Goal: Transaction & Acquisition: Purchase product/service

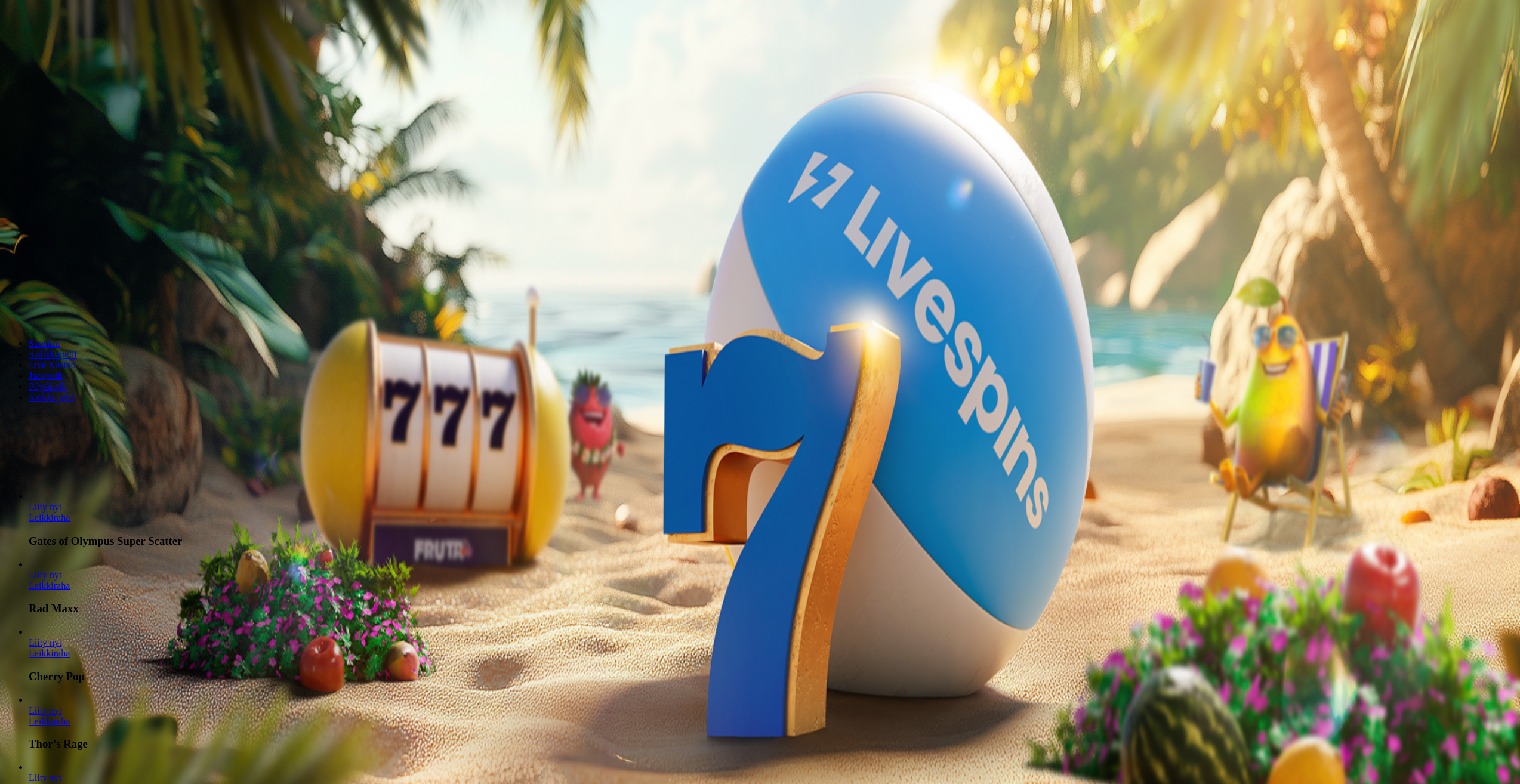
drag, startPoint x: 850, startPoint y: 404, endPoint x: 794, endPoint y: 406, distance: 56.0
click at [790, 318] on form "200 Ilmaiskierrosta €50 €150 €250 *** € € Talleta ja pelaa 200 kierrätysvapaata…" at bounding box center [760, 221] width 1511 height 194
type input "**"
click at [62, 316] on span "Talleta ja pelaa" at bounding box center [36, 312] width 53 height 9
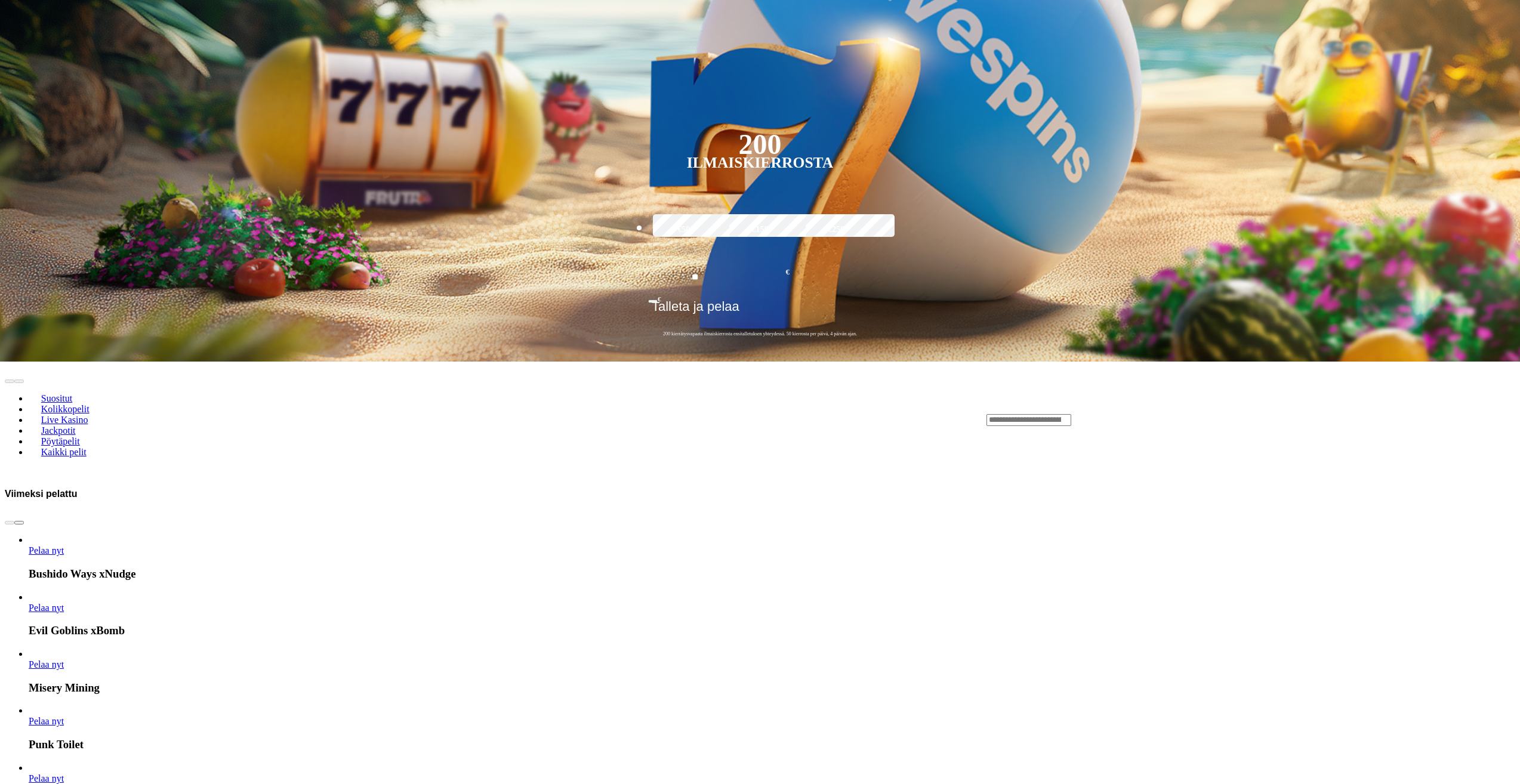
scroll to position [538, 0]
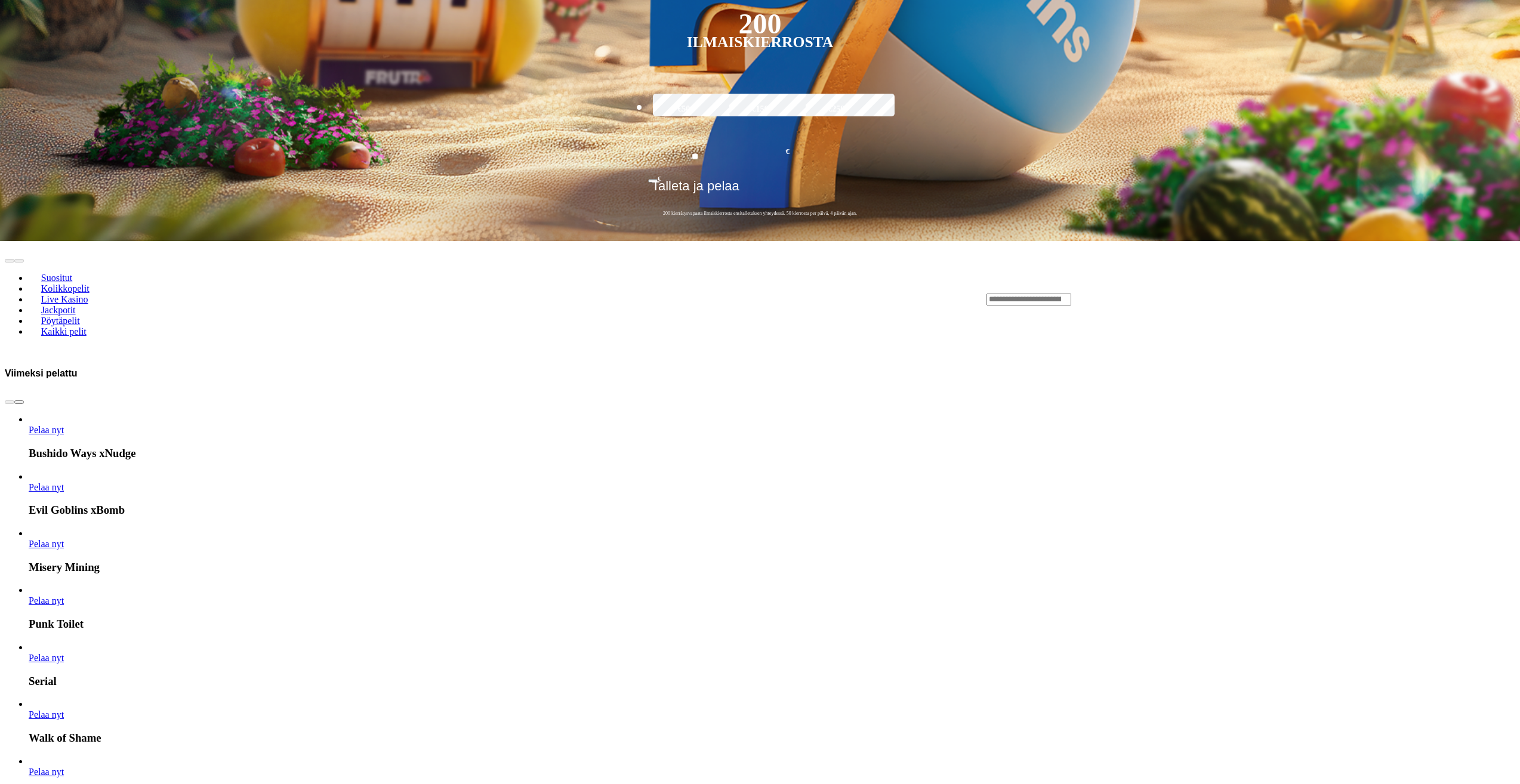
click at [29, 493] on link "Evil Goblins xBomb" at bounding box center [29, 493] width 0 height 0
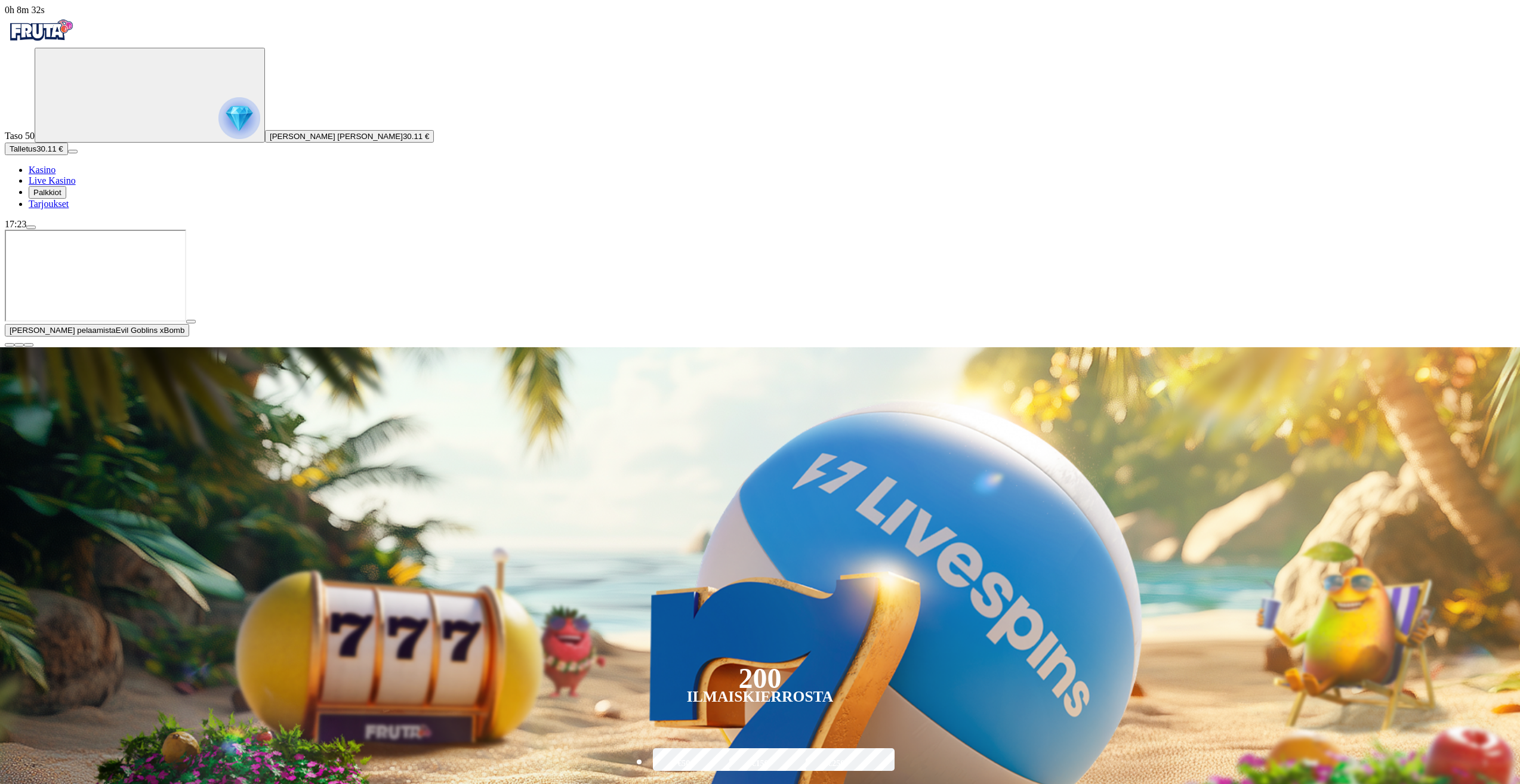
click at [10, 345] on span "close icon" at bounding box center [10, 345] width 0 height 0
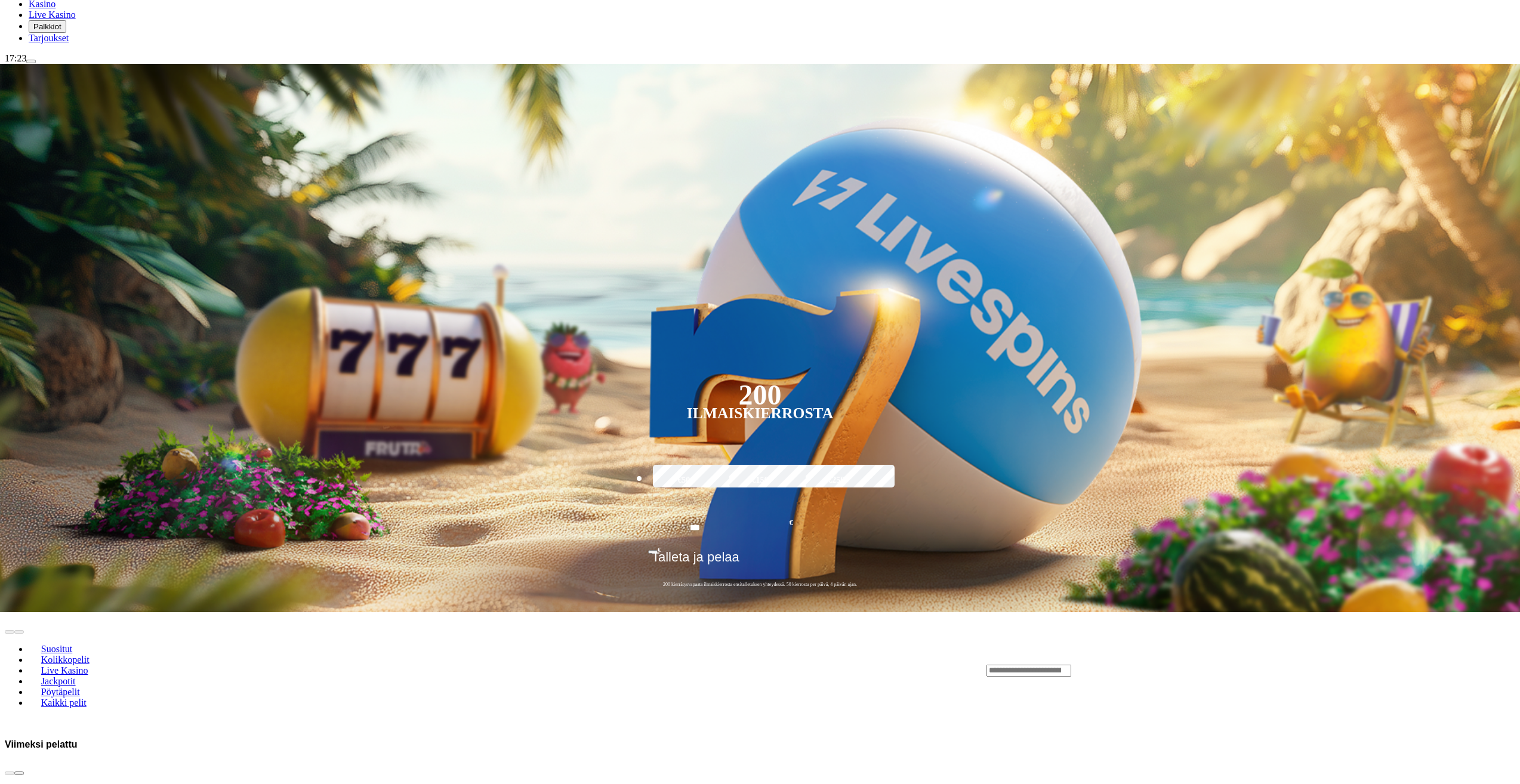
scroll to position [179, 0]
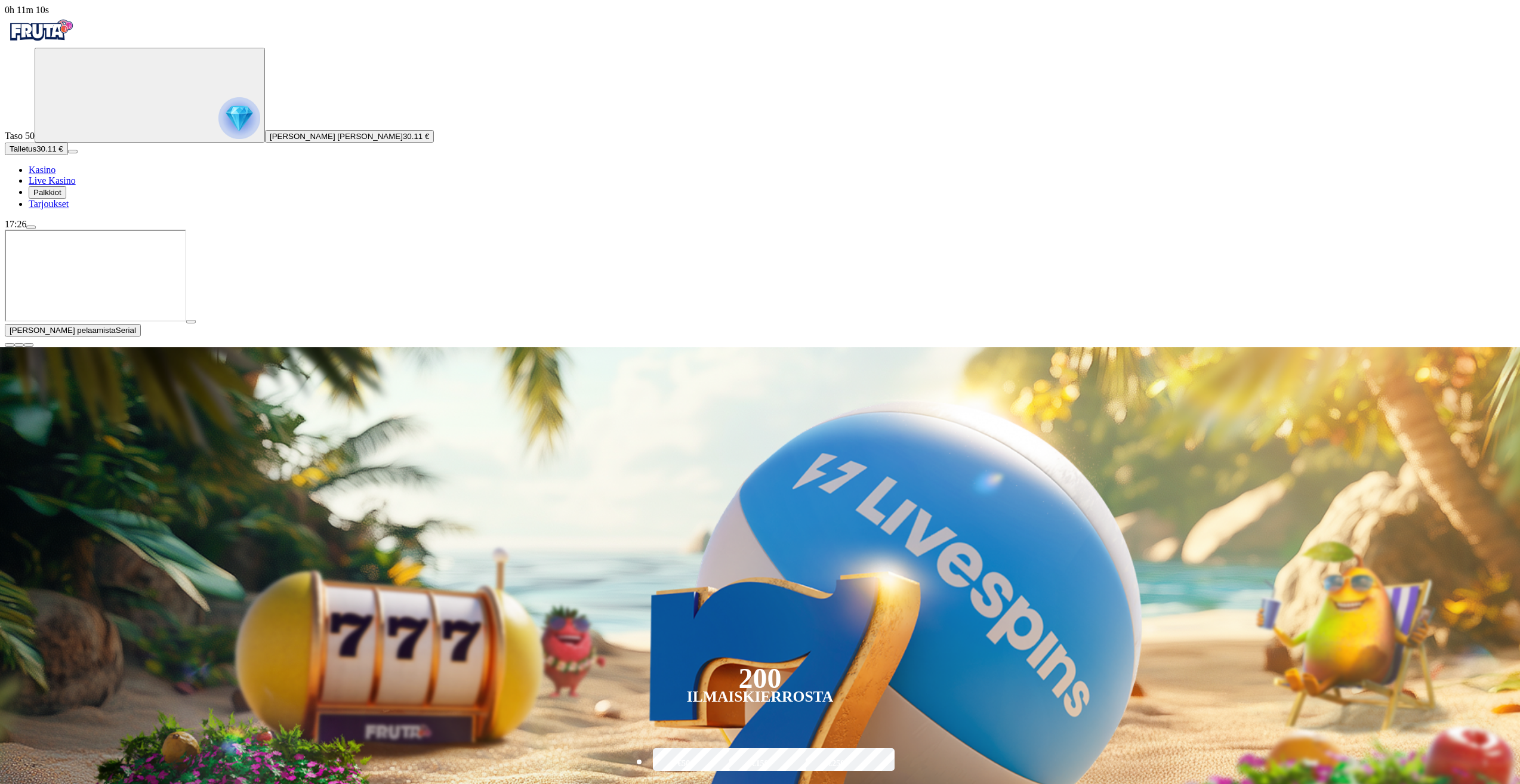
click at [10, 345] on span "close icon" at bounding box center [10, 345] width 0 height 0
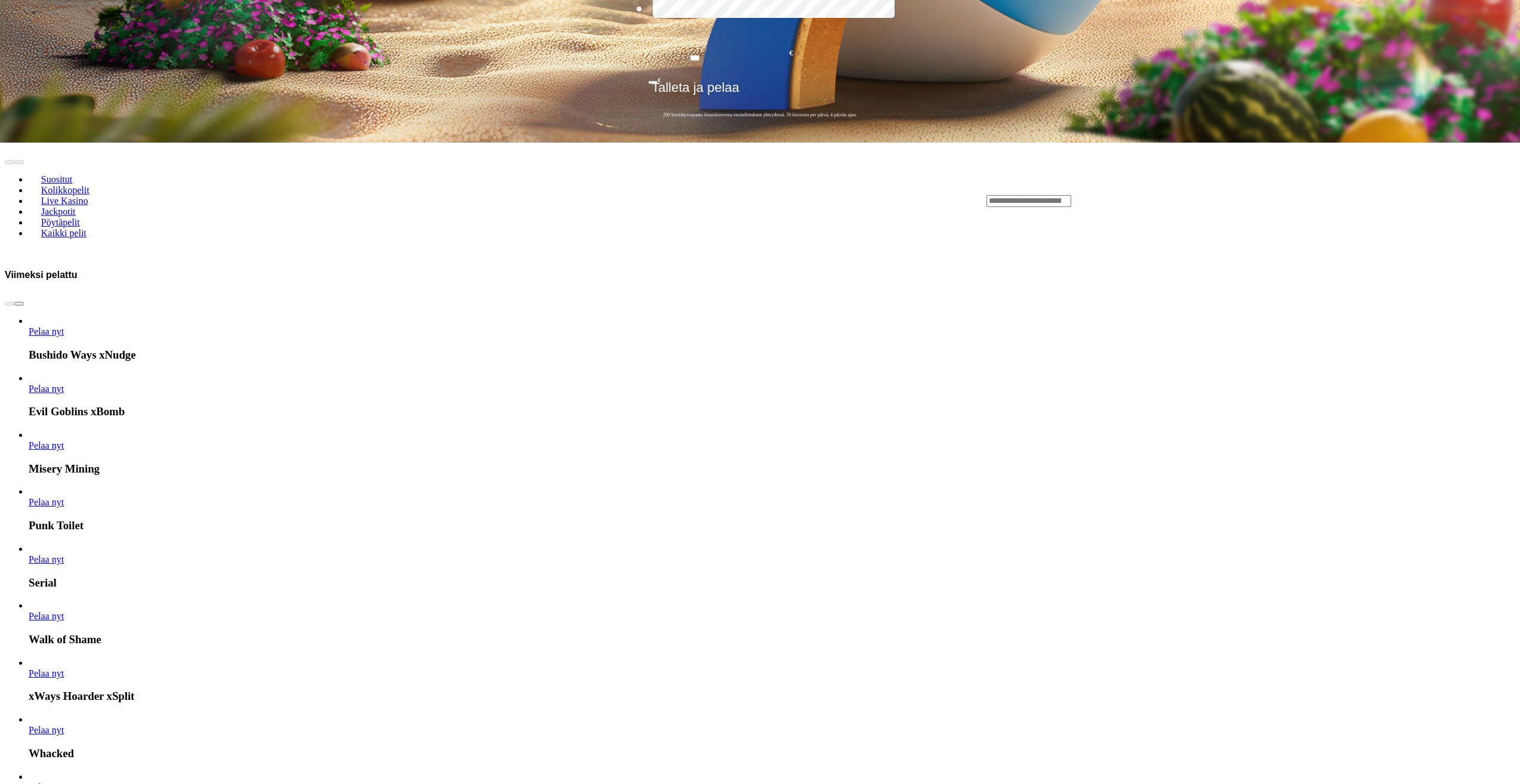
scroll to position [656, 0]
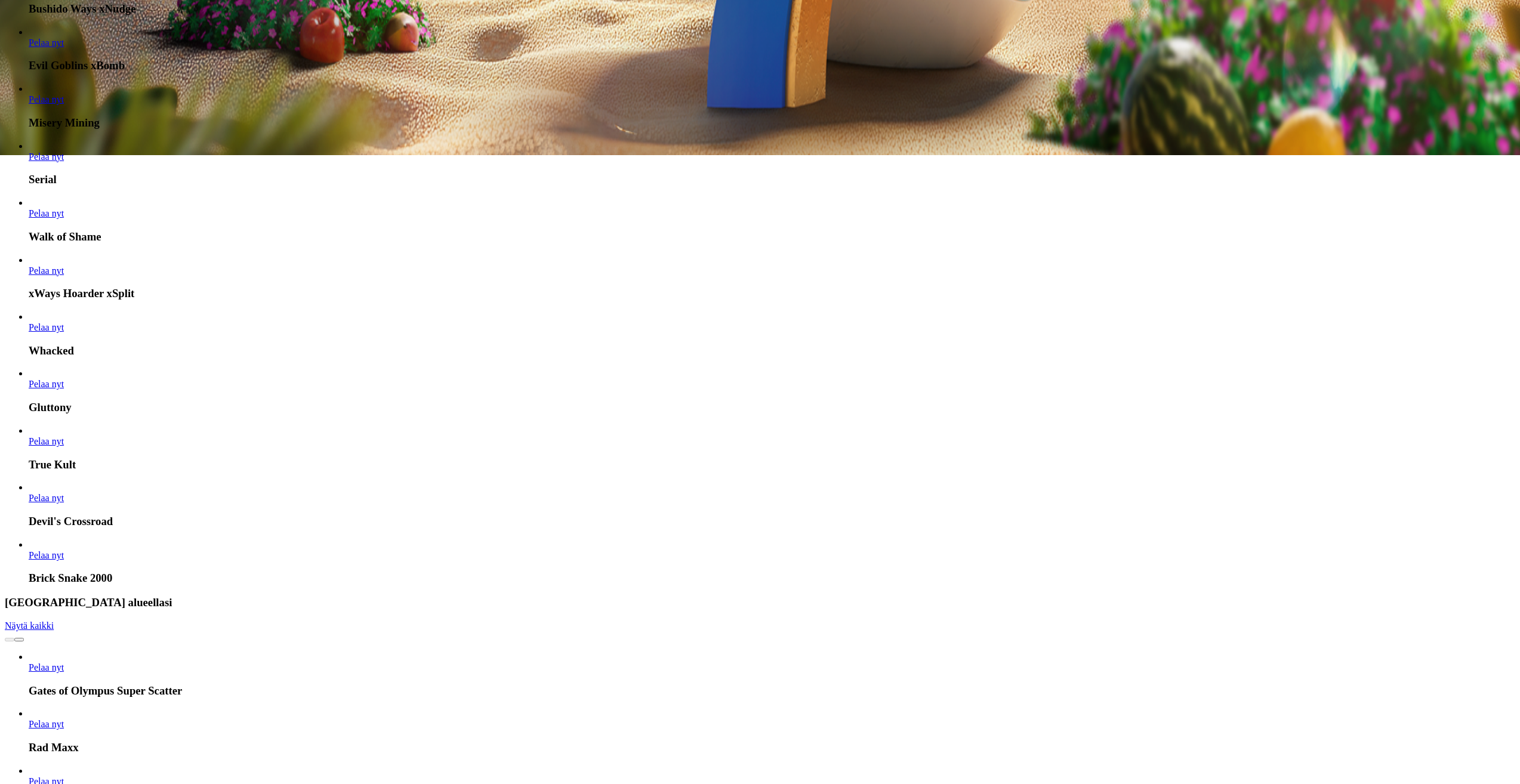
scroll to position [776, 0]
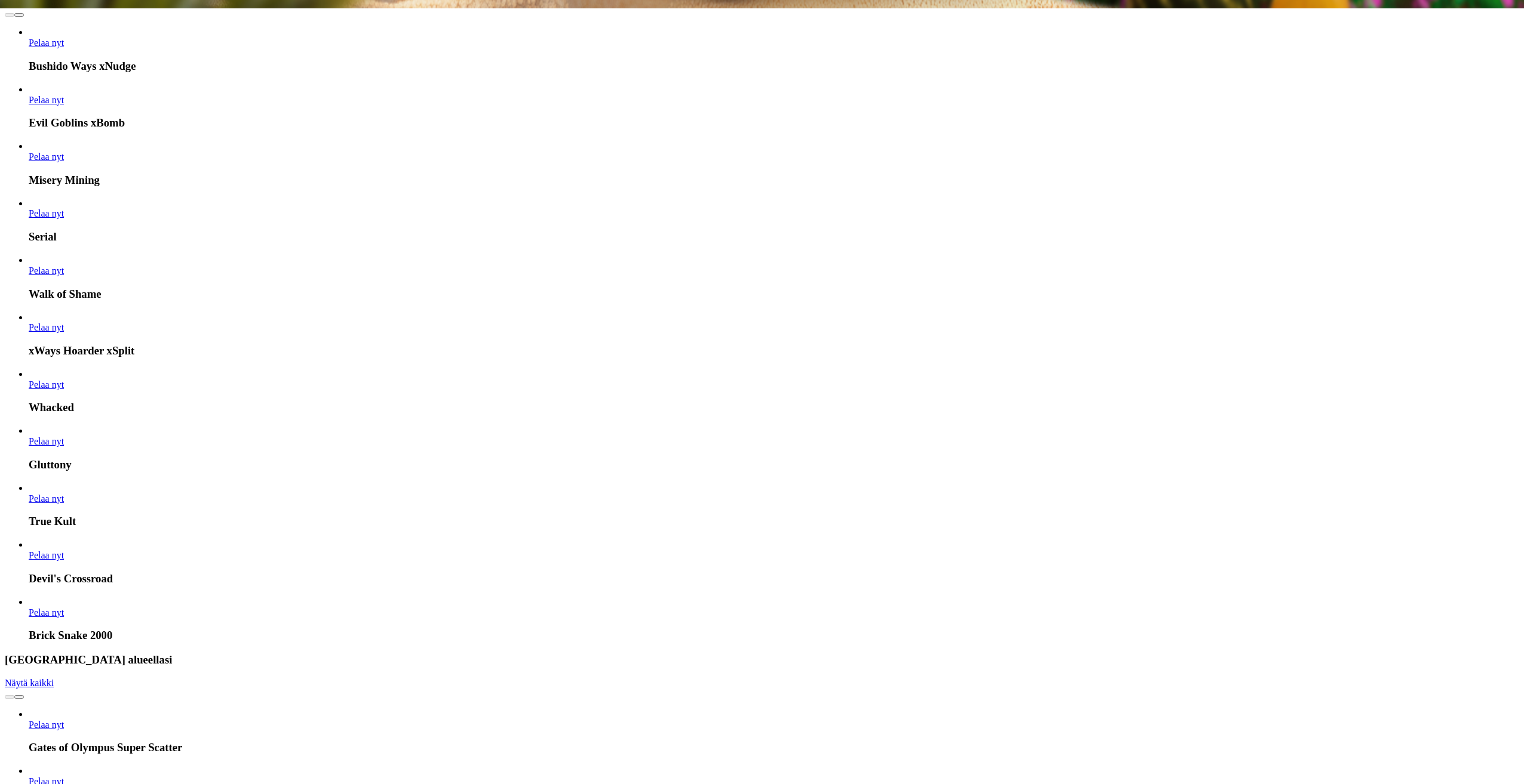
drag, startPoint x: 192, startPoint y: 100, endPoint x: 155, endPoint y: 99, distance: 37.0
type input "*"
type input "**"
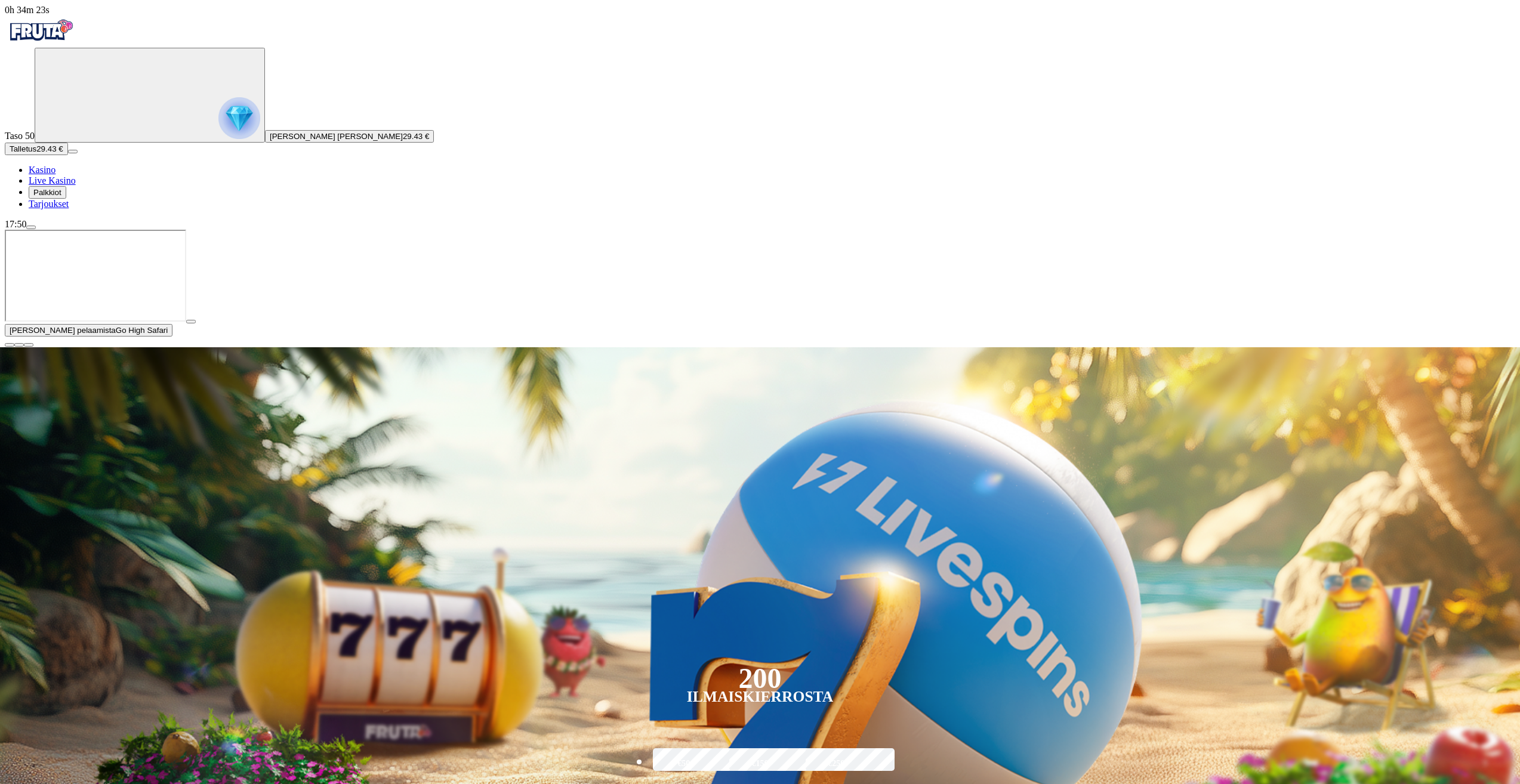
click at [10, 345] on span "close icon" at bounding box center [10, 345] width 0 height 0
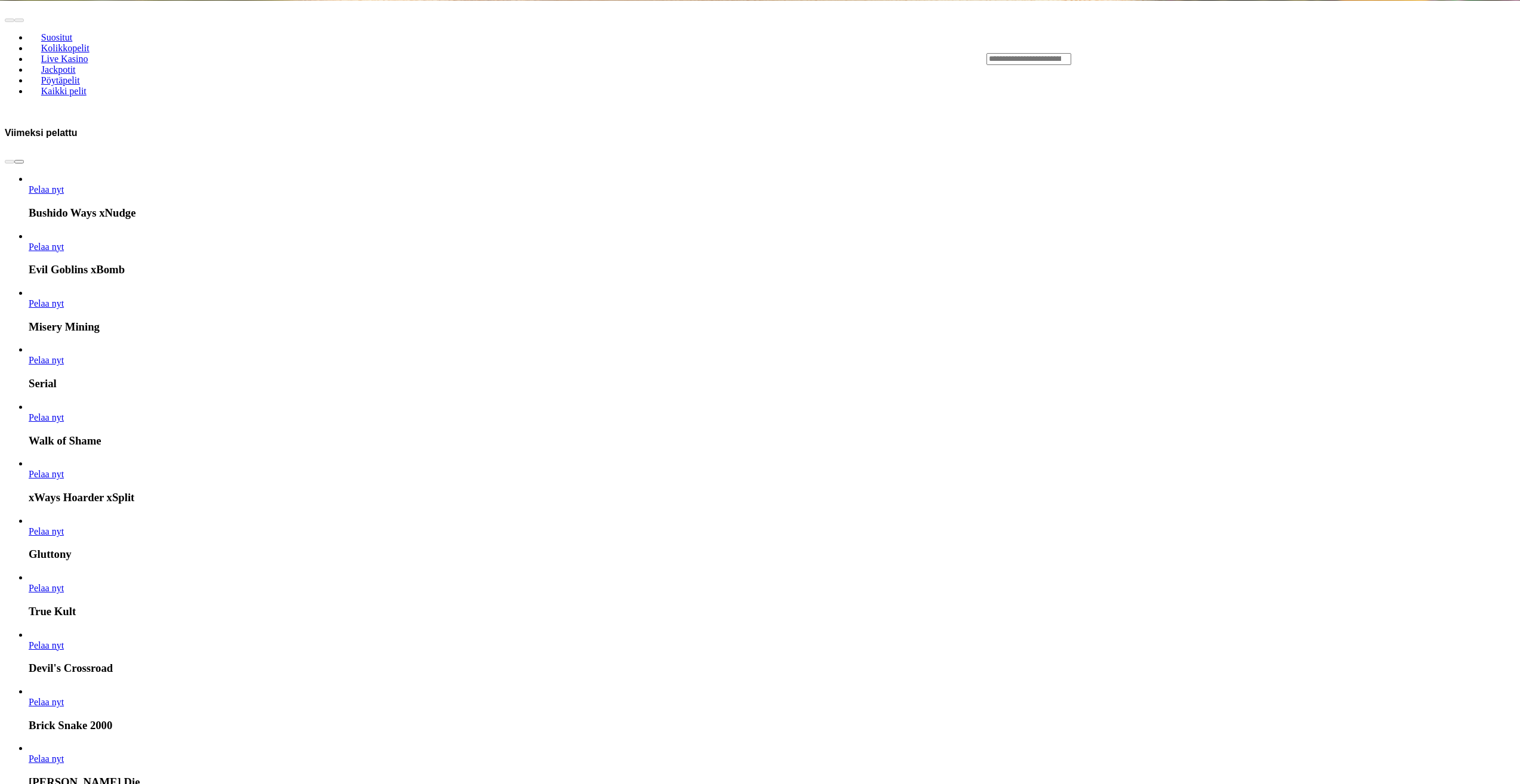
scroll to position [776, 0]
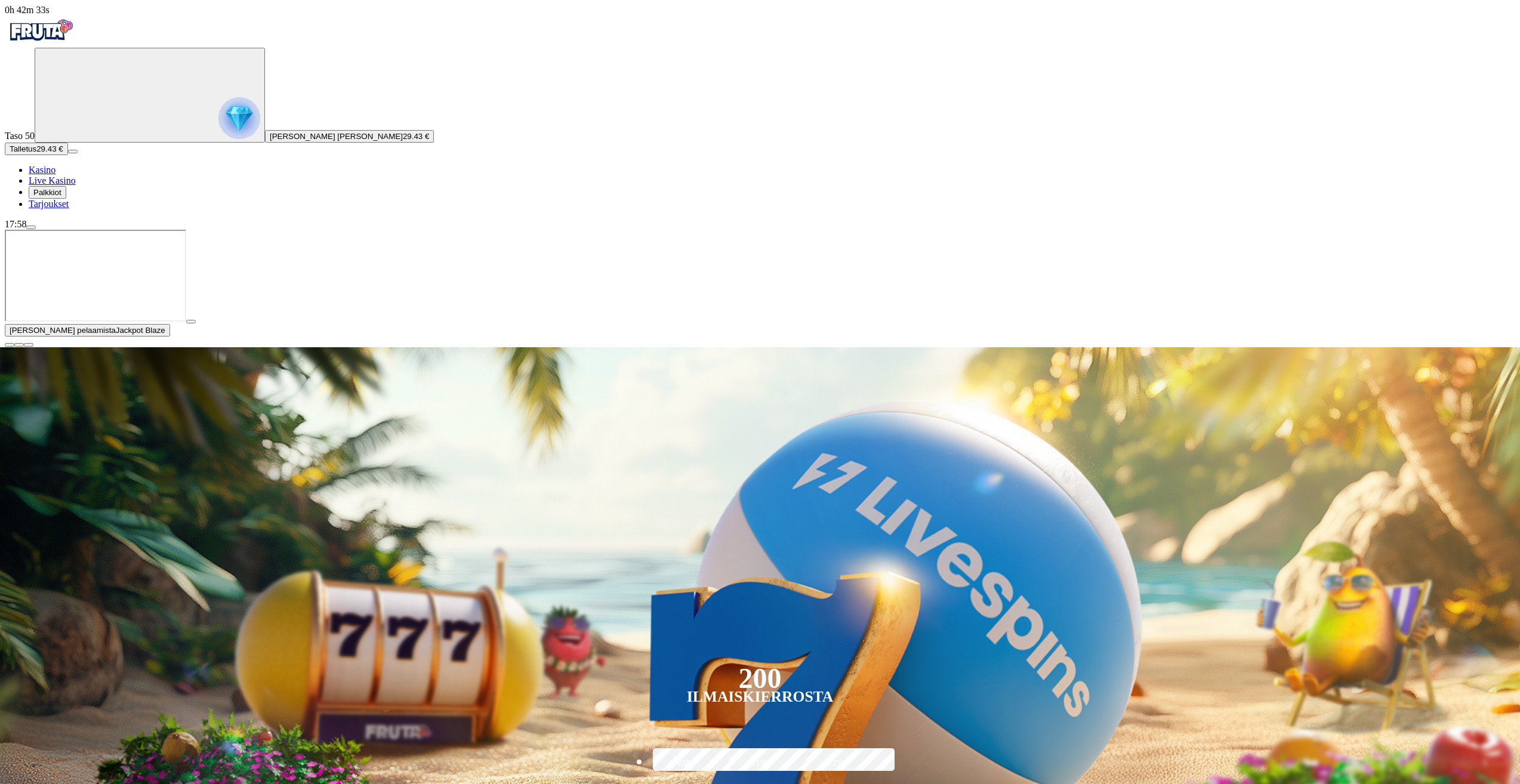
click at [14, 347] on button "button" at bounding box center [10, 345] width 10 height 3
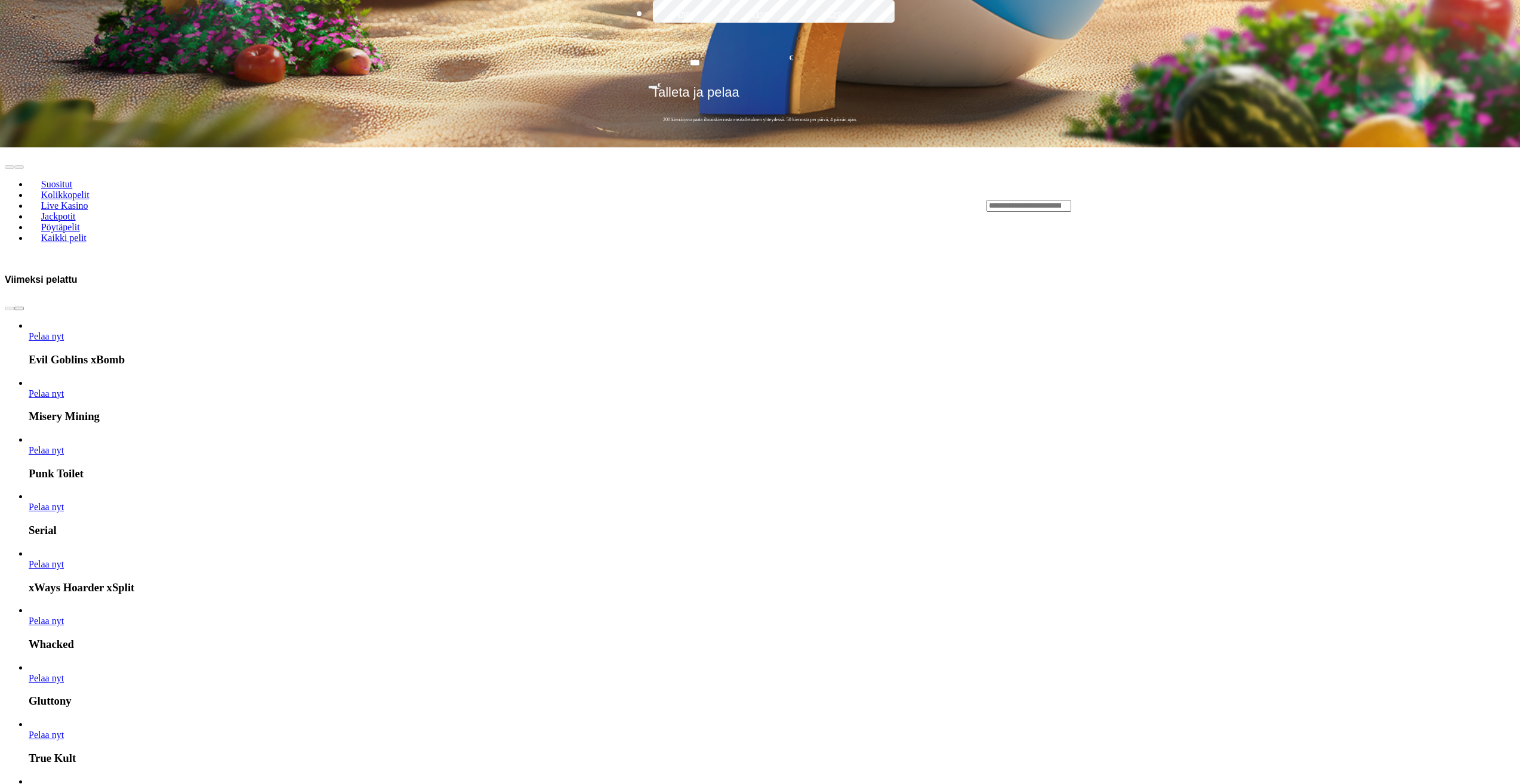
scroll to position [835, 0]
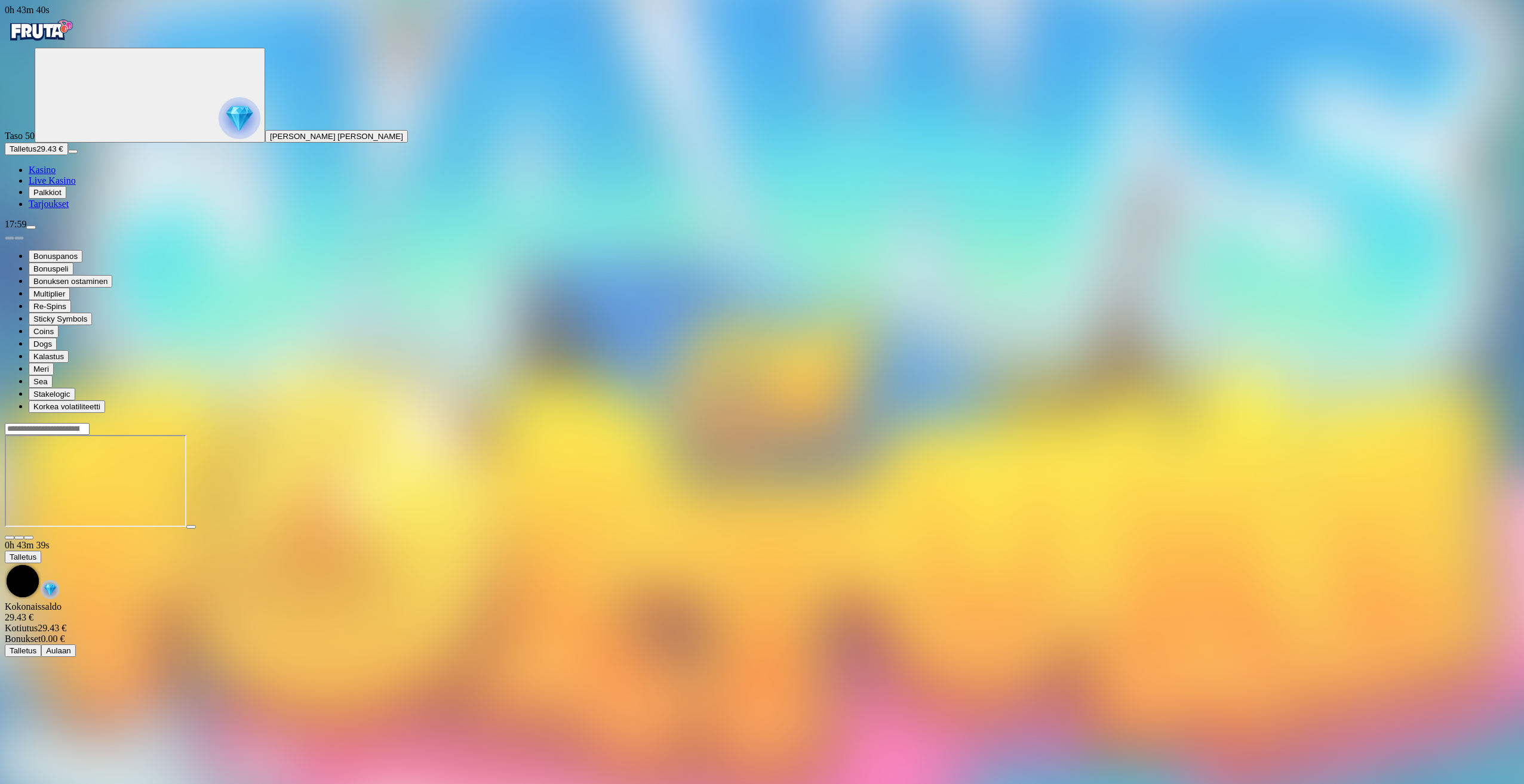
drag, startPoint x: 1089, startPoint y: 719, endPoint x: 1081, endPoint y: 715, distance: 8.9
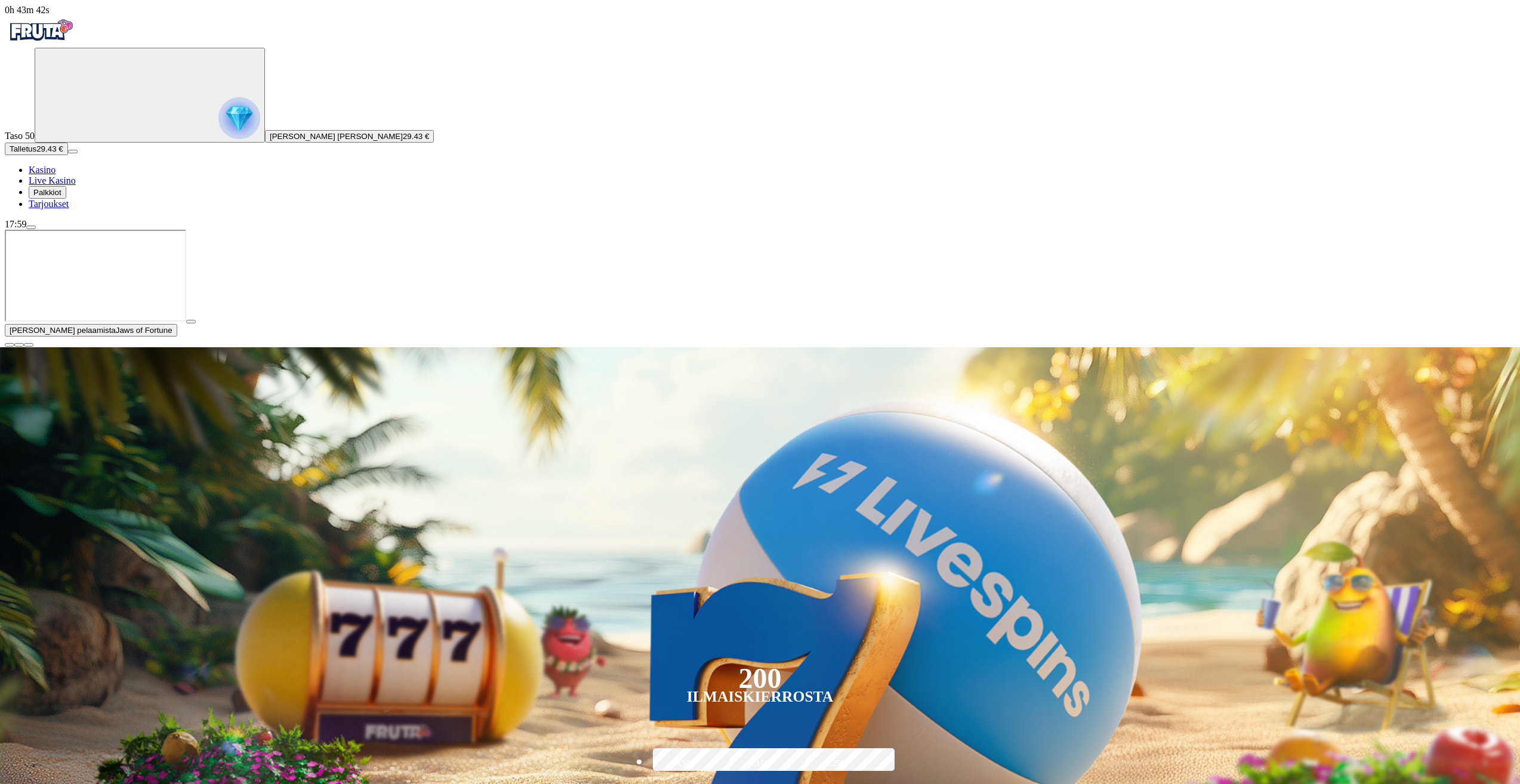
click at [10, 345] on span "close icon" at bounding box center [10, 345] width 0 height 0
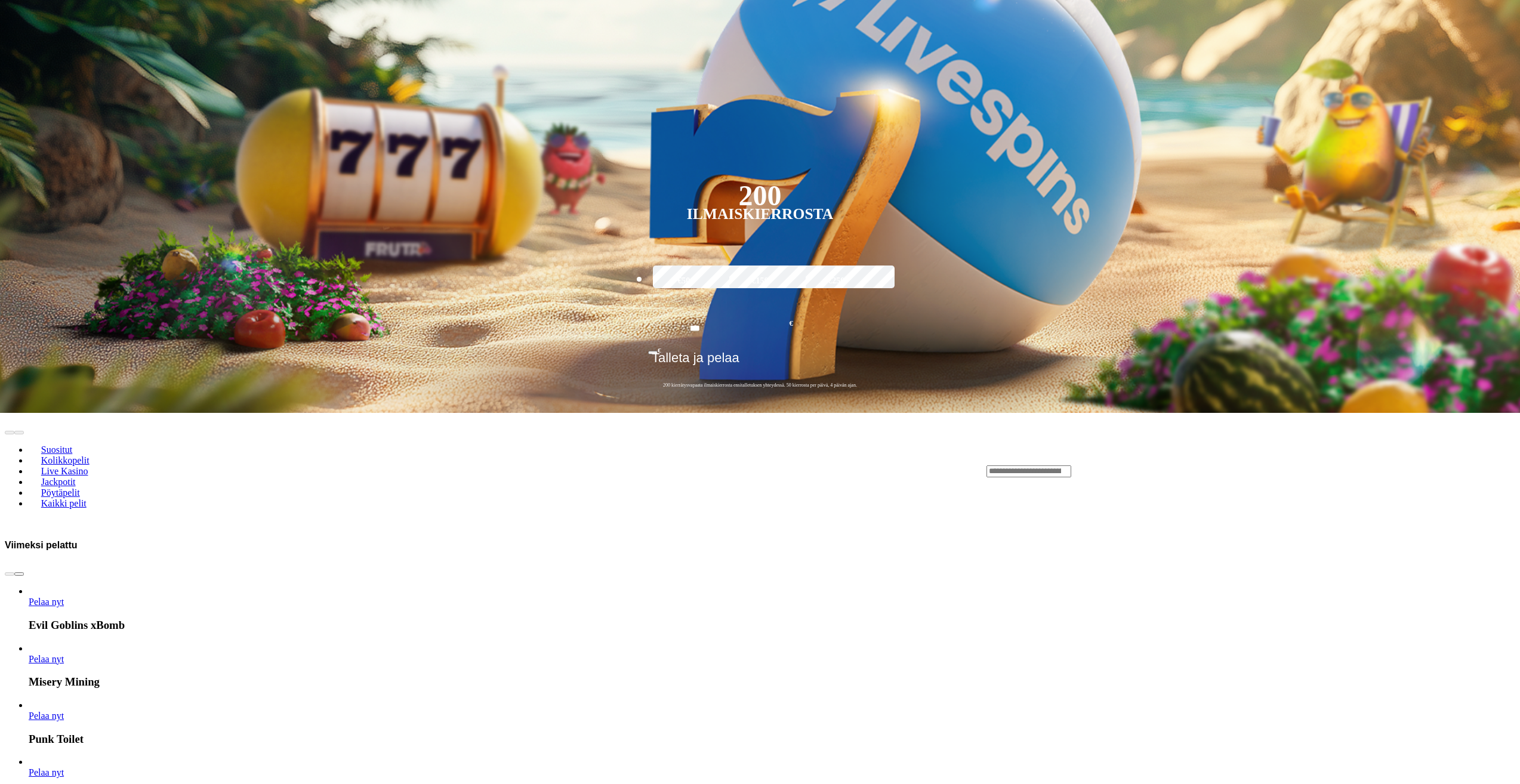
scroll to position [538, 0]
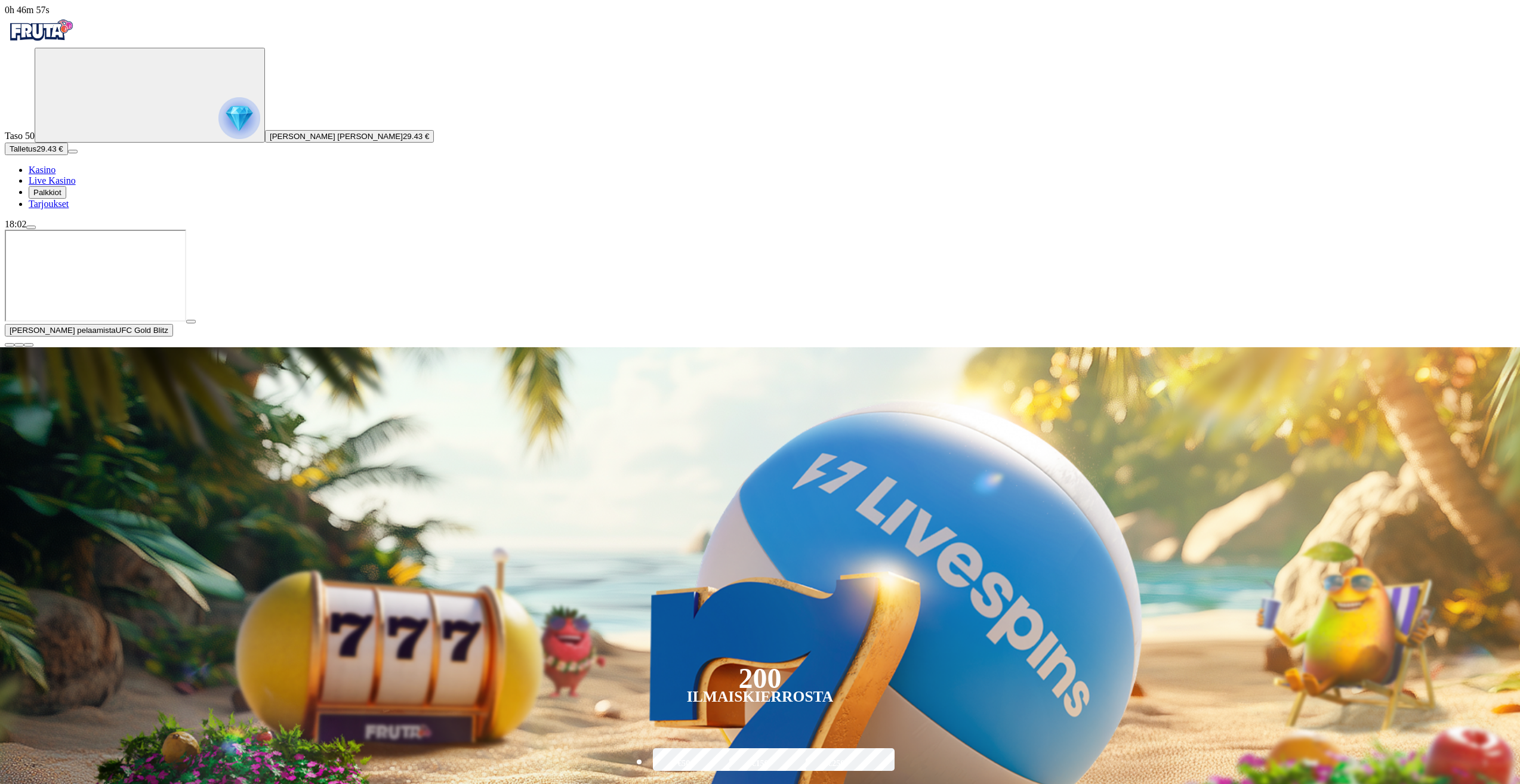
click at [10, 345] on span "close icon" at bounding box center [10, 345] width 0 height 0
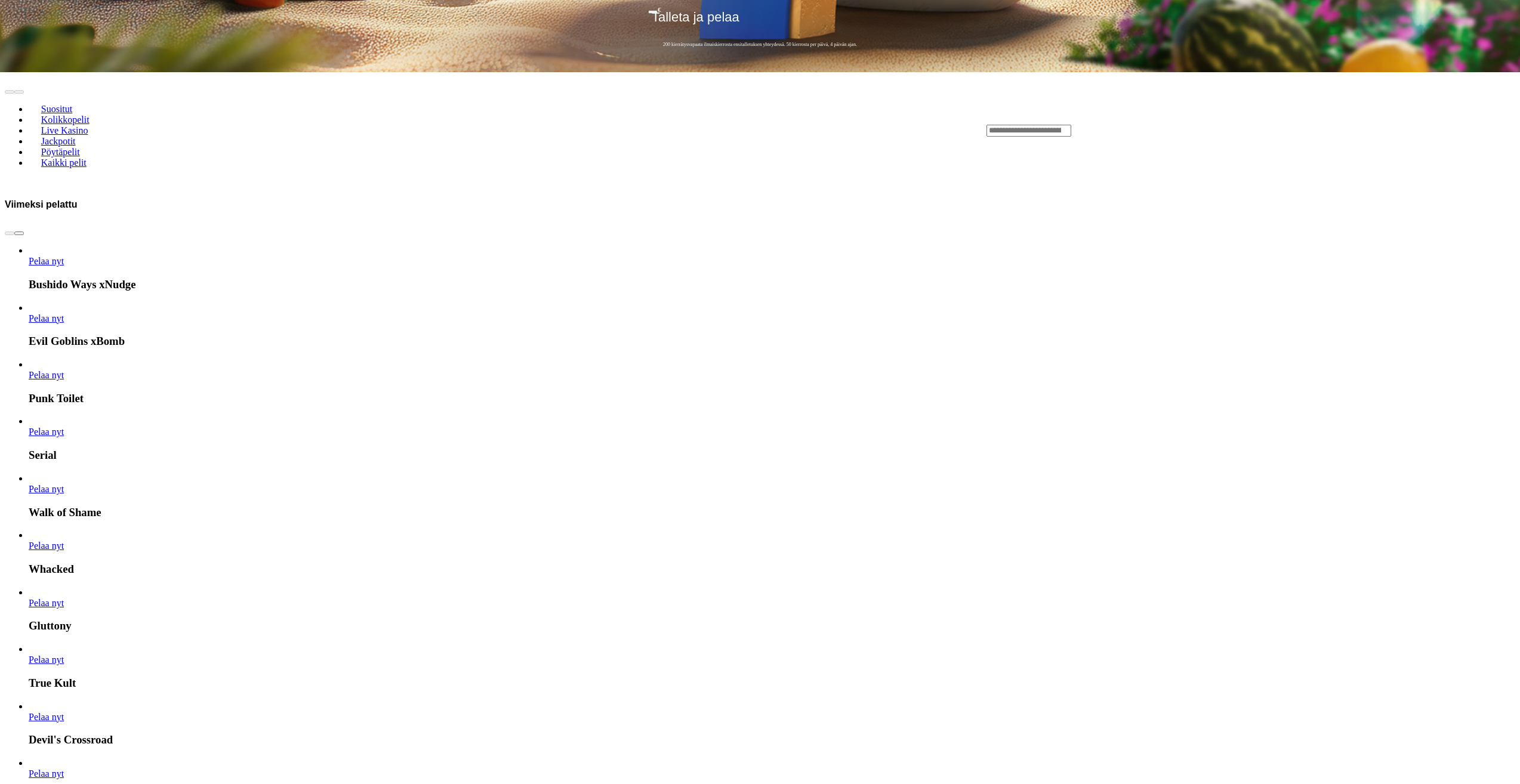
scroll to position [955, 0]
